Goal: Task Accomplishment & Management: Use online tool/utility

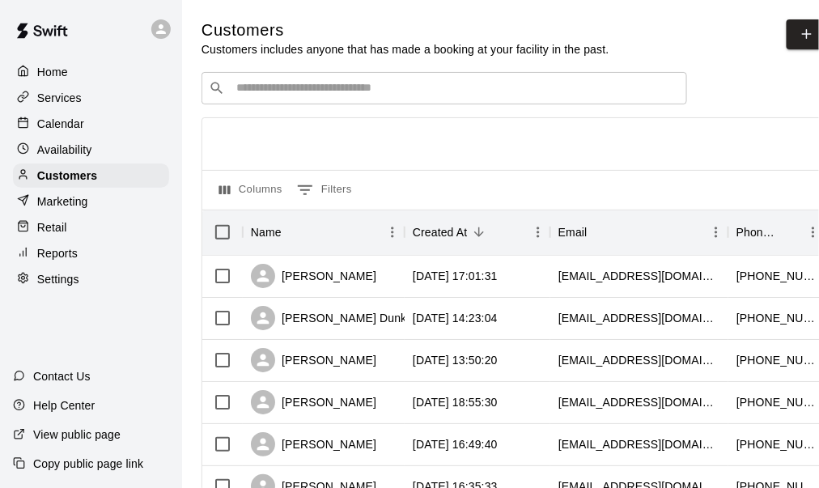
click at [87, 96] on div "Services" at bounding box center [91, 98] width 156 height 24
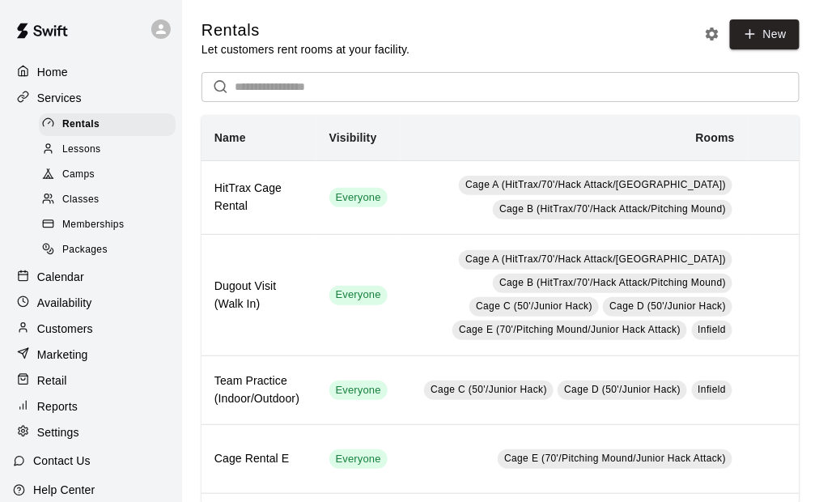
click at [69, 390] on div "Retail" at bounding box center [91, 380] width 156 height 24
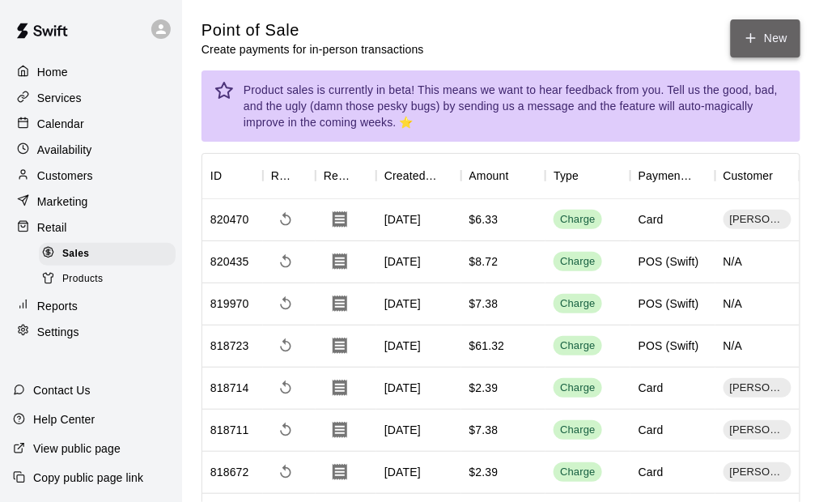
click at [777, 41] on button "New" at bounding box center [766, 38] width 70 height 38
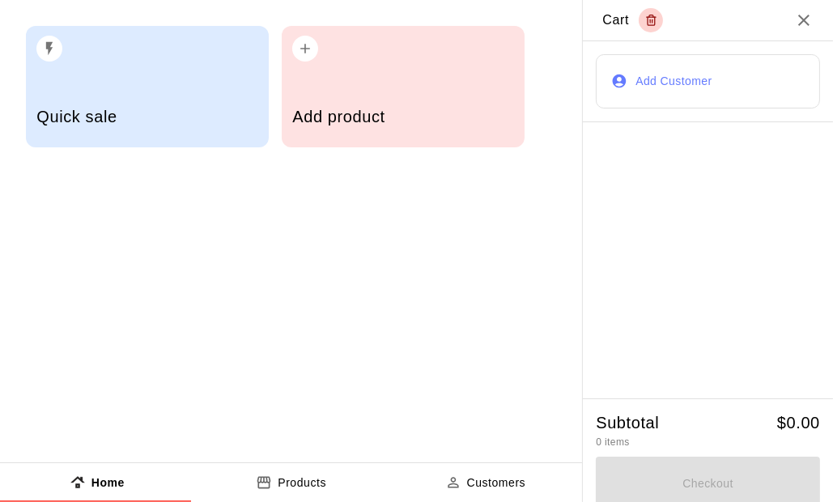
click at [371, 97] on div "Add product" at bounding box center [402, 118] width 221 height 57
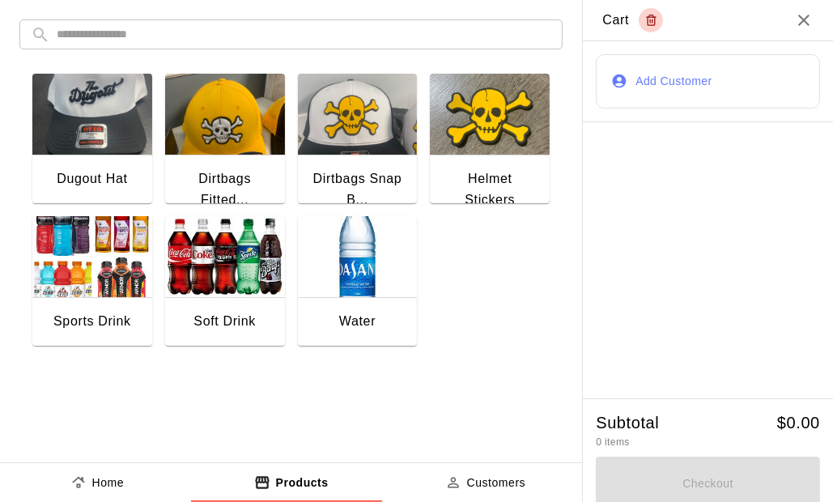
click at [338, 252] on img "button" at bounding box center [358, 256] width 120 height 81
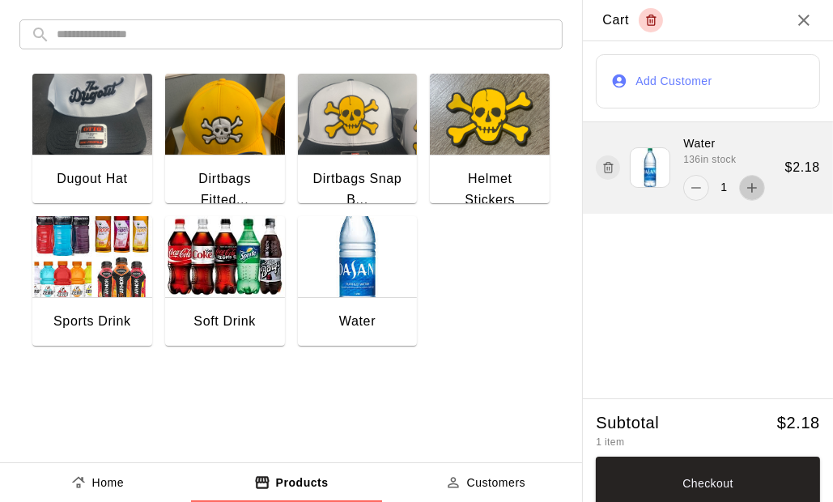
click at [744, 188] on icon "add" at bounding box center [752, 188] width 16 height 16
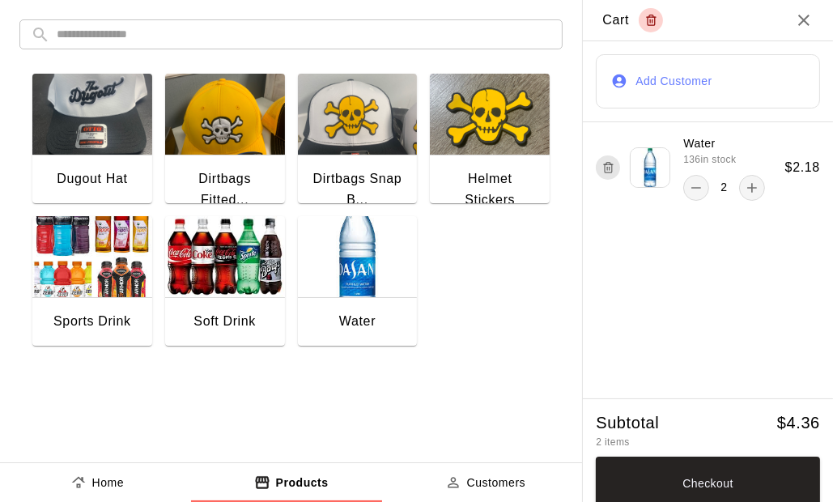
scroll to position [11, 0]
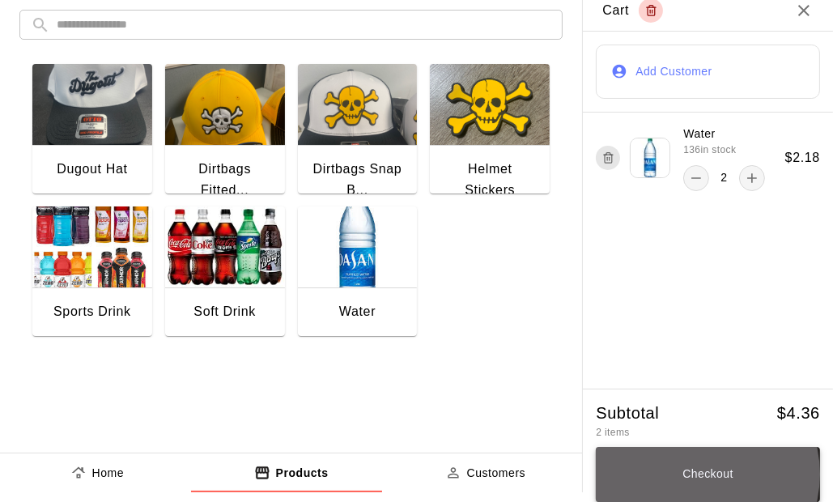
click at [683, 475] on button "Checkout" at bounding box center [708, 474] width 224 height 55
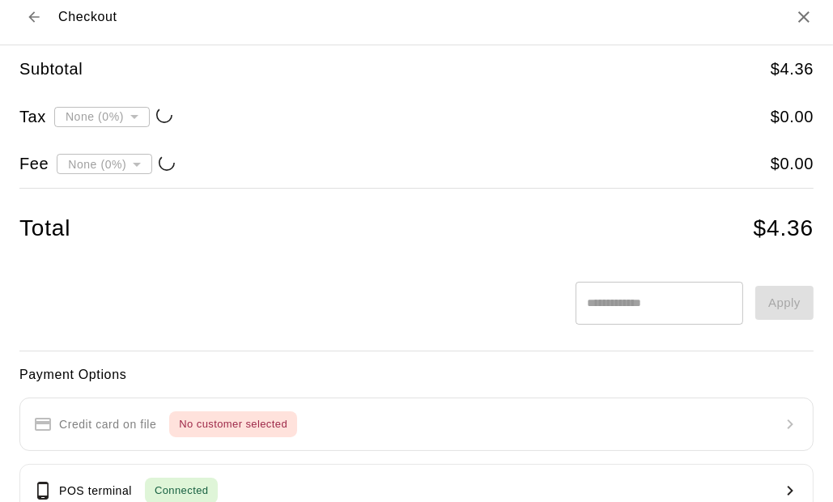
type input "**********"
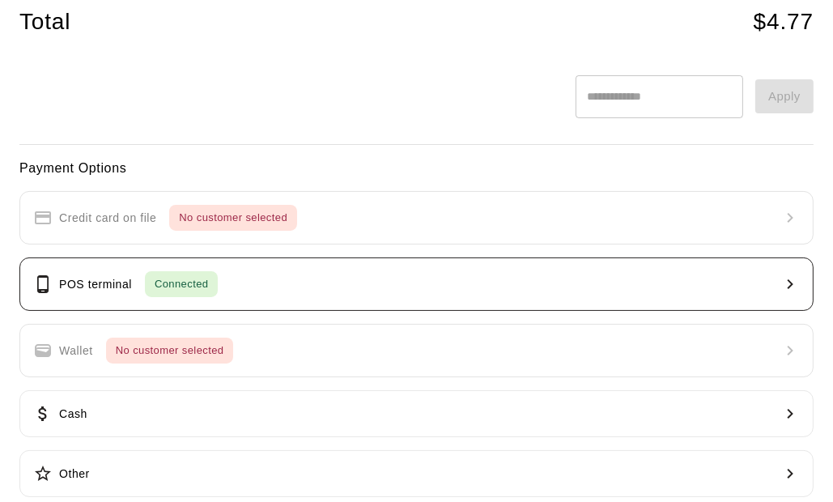
scroll to position [236, 0]
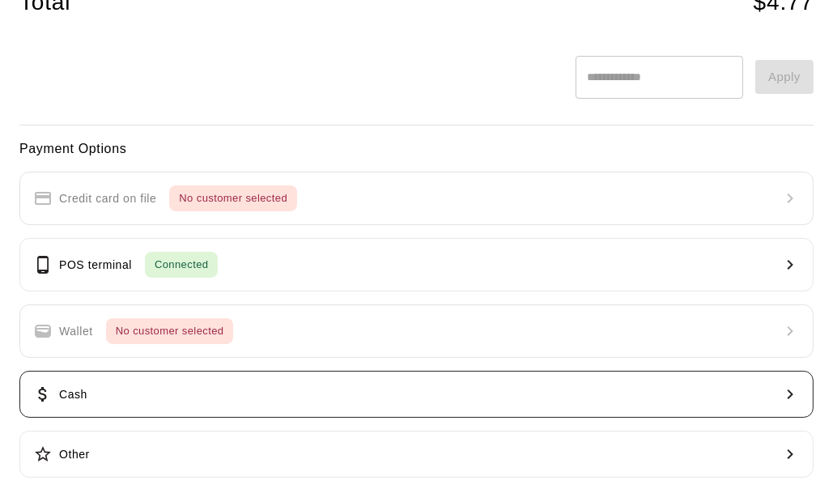
click at [264, 398] on button "Cash" at bounding box center [416, 394] width 794 height 47
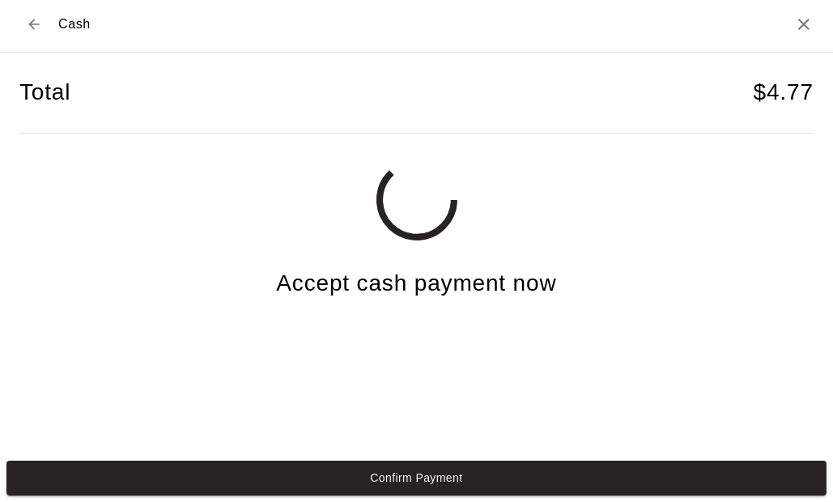
scroll to position [3, 0]
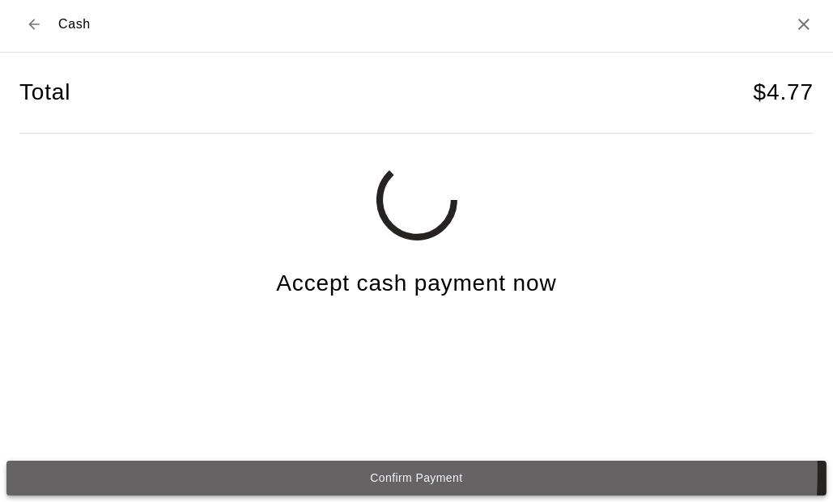
click at [411, 473] on button "Confirm Payment" at bounding box center [416, 478] width 820 height 35
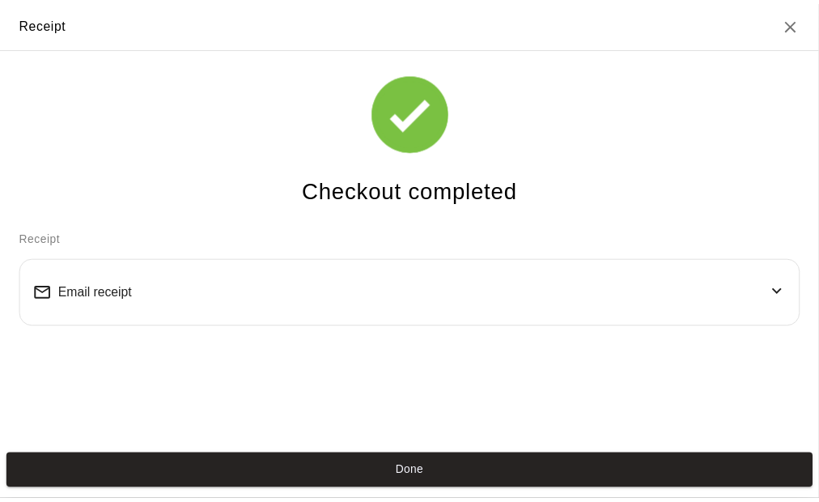
scroll to position [0, 0]
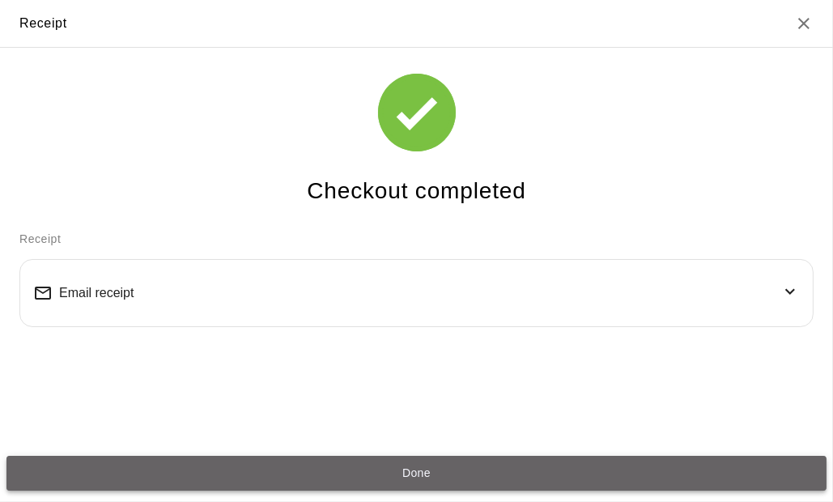
click at [436, 471] on button "Done" at bounding box center [416, 473] width 820 height 35
